Goal: Transaction & Acquisition: Purchase product/service

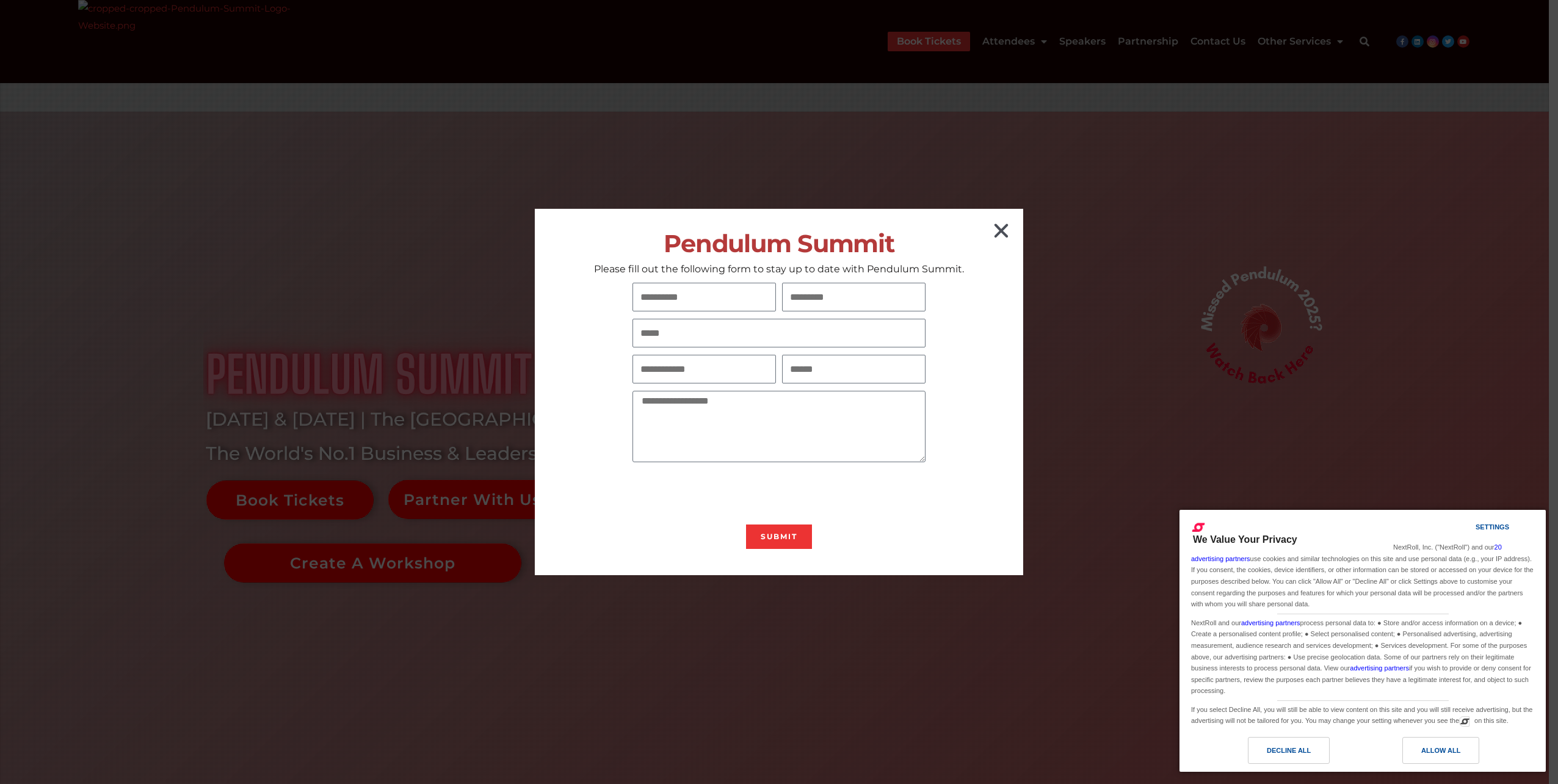
click at [1005, 235] on icon "Close" at bounding box center [1000, 230] width 20 height 20
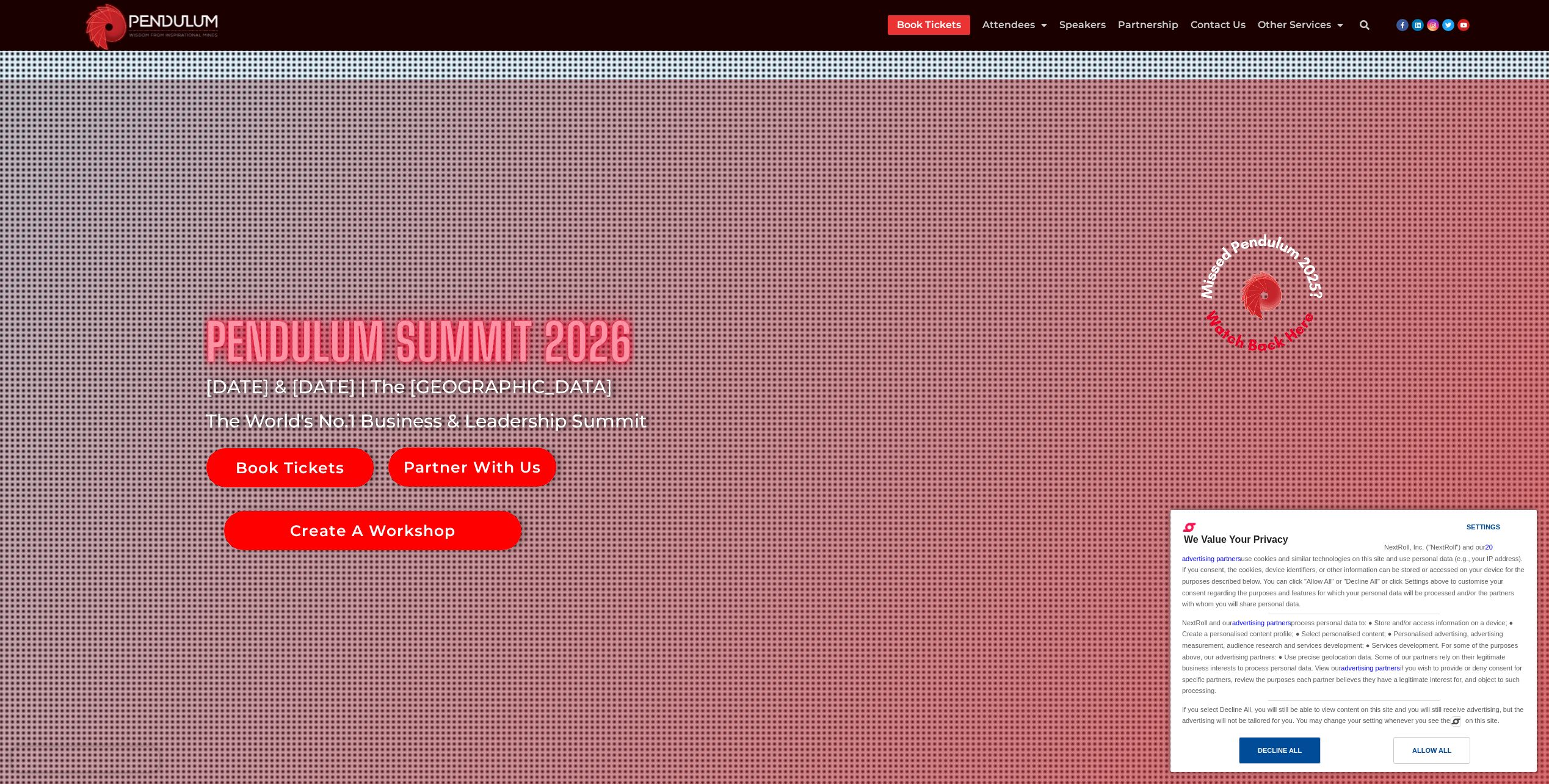
click at [1296, 759] on div "Decline All" at bounding box center [1279, 749] width 82 height 27
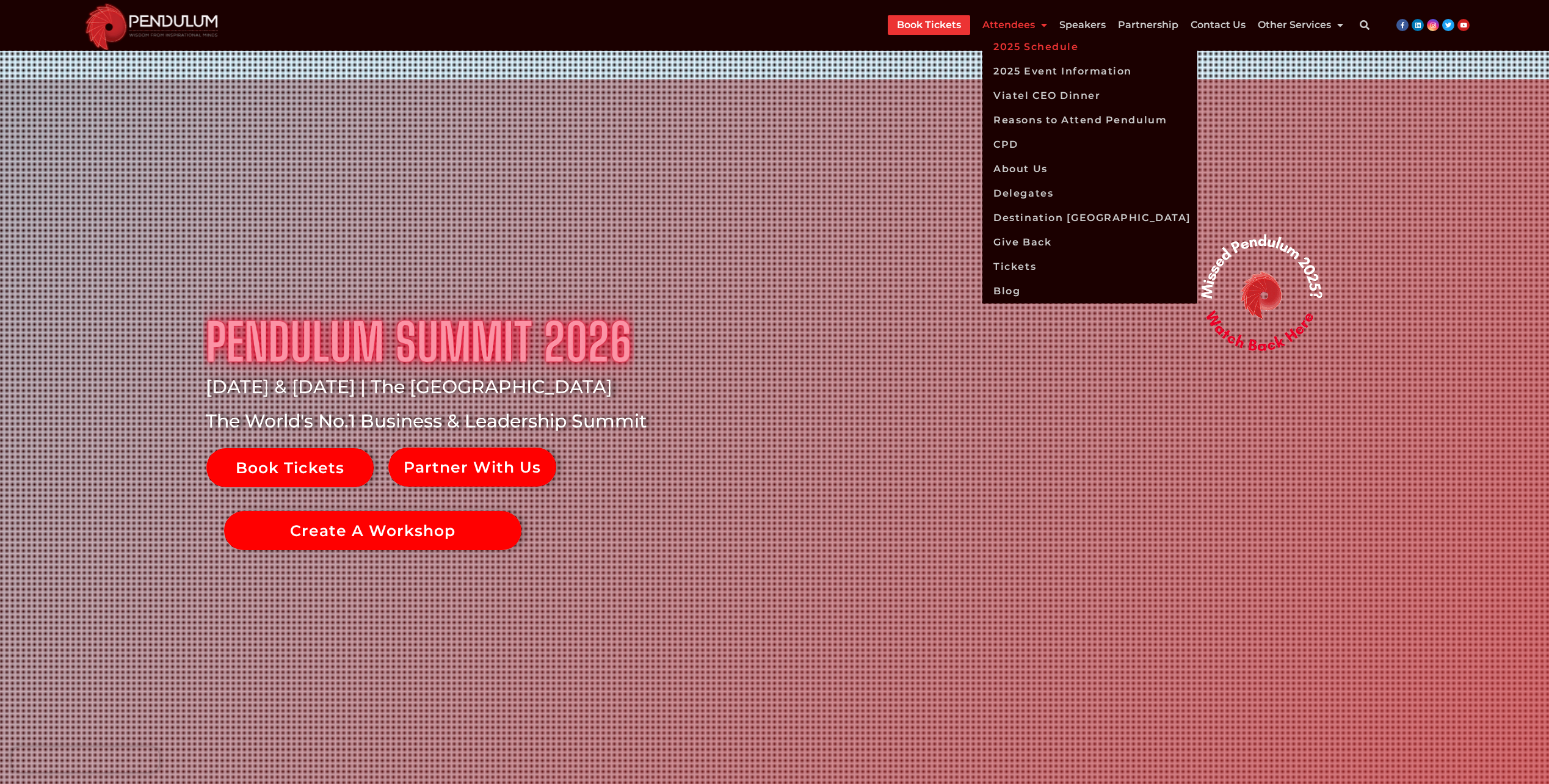
click at [1051, 46] on link "2025 Schedule" at bounding box center [1090, 47] width 214 height 24
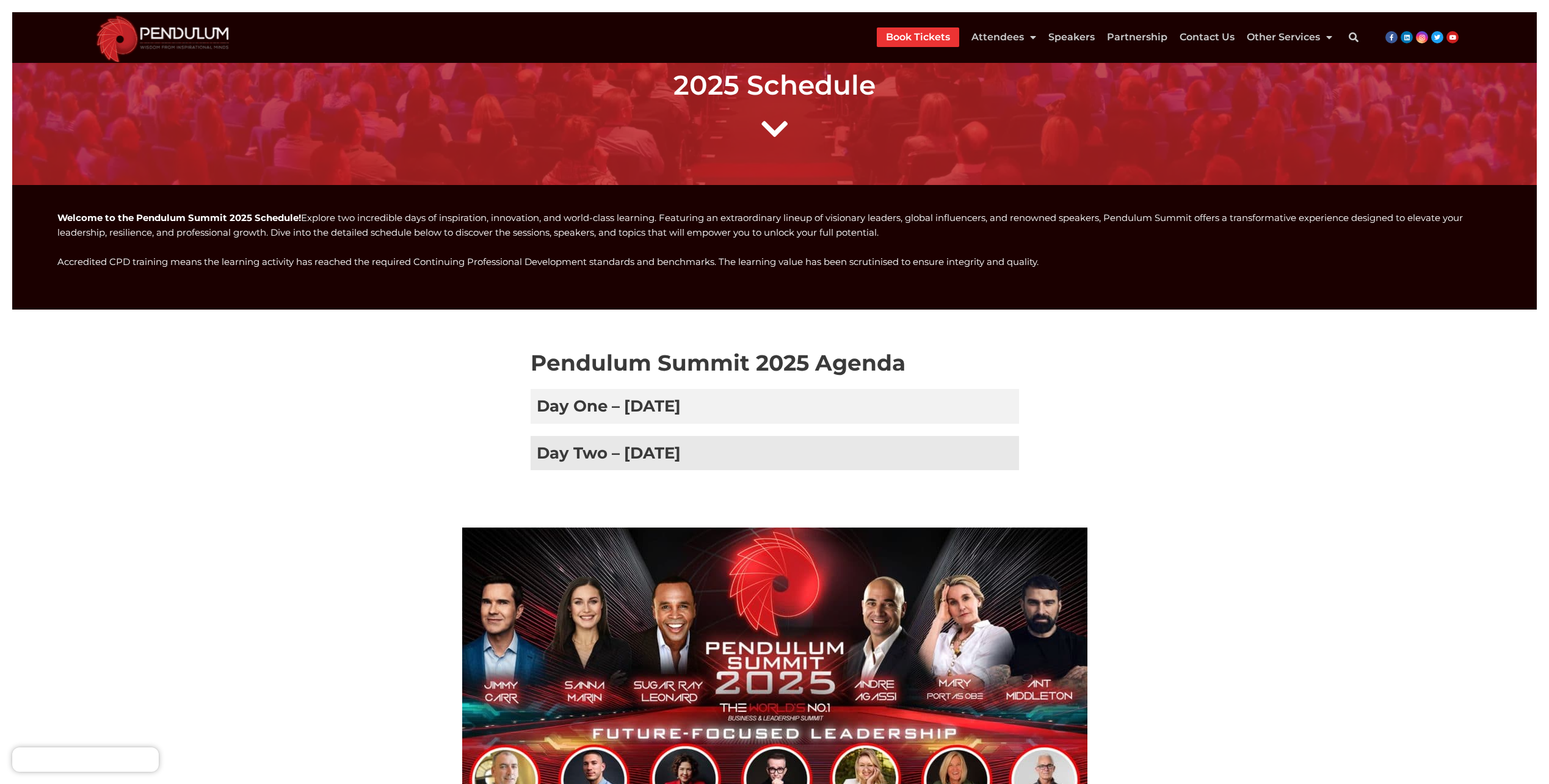
click at [710, 456] on h3 "Day Two – 9 January 2025" at bounding box center [775, 453] width 488 height 34
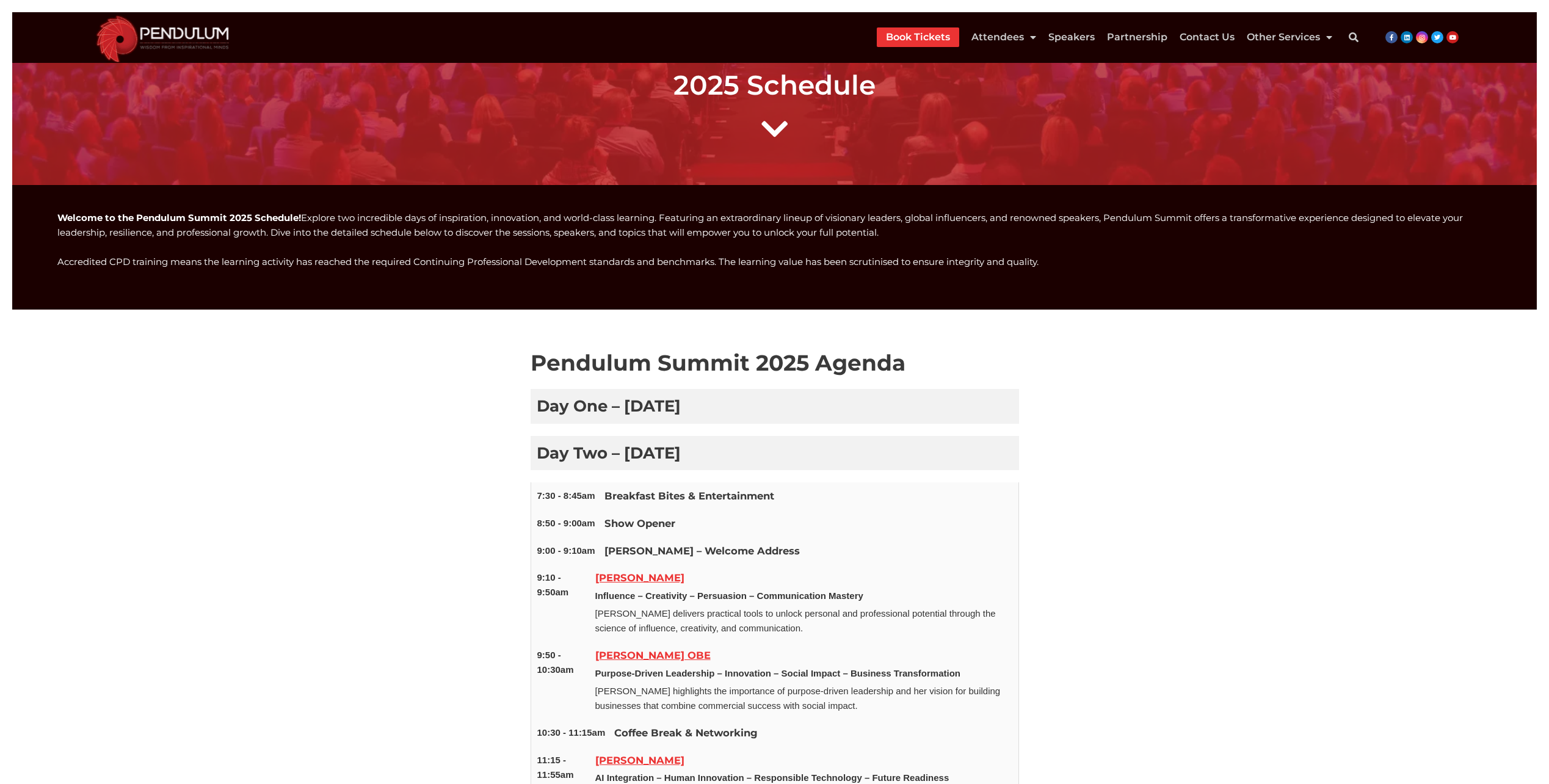
click at [906, 40] on link "Book Tickets" at bounding box center [918, 37] width 64 height 20
